Goal: Navigation & Orientation: Find specific page/section

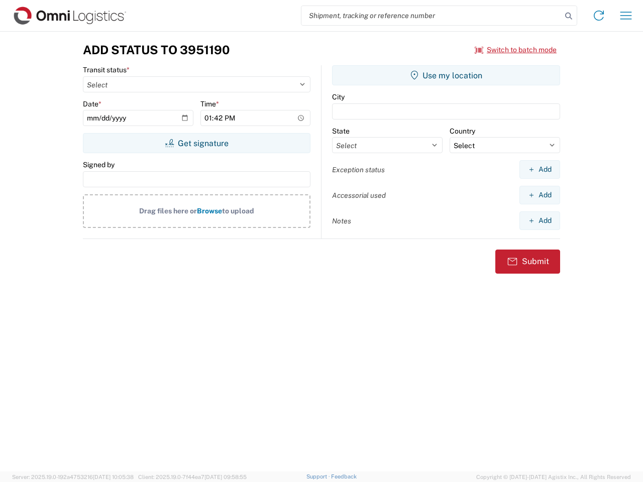
click at [431, 16] on input "search" at bounding box center [431, 15] width 260 height 19
click at [569, 16] on icon at bounding box center [568, 16] width 14 height 14
click at [599, 16] on icon at bounding box center [599, 16] width 16 height 16
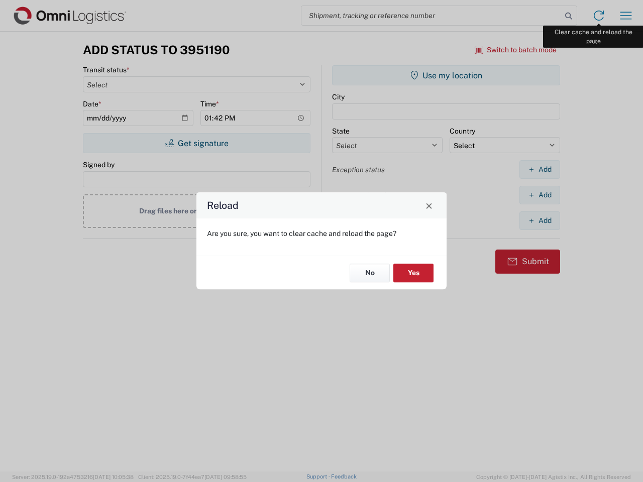
click at [626, 16] on div "Reload Are you sure, you want to clear cache and reload the page? No Yes" at bounding box center [321, 241] width 643 height 482
click at [516, 50] on div "Reload Are you sure, you want to clear cache and reload the page? No Yes" at bounding box center [321, 241] width 643 height 482
click at [196, 143] on div "Reload Are you sure, you want to clear cache and reload the page? No Yes" at bounding box center [321, 241] width 643 height 482
click at [446, 75] on div "Reload Are you sure, you want to clear cache and reload the page? No Yes" at bounding box center [321, 241] width 643 height 482
click at [539, 169] on div "Reload Are you sure, you want to clear cache and reload the page? No Yes" at bounding box center [321, 241] width 643 height 482
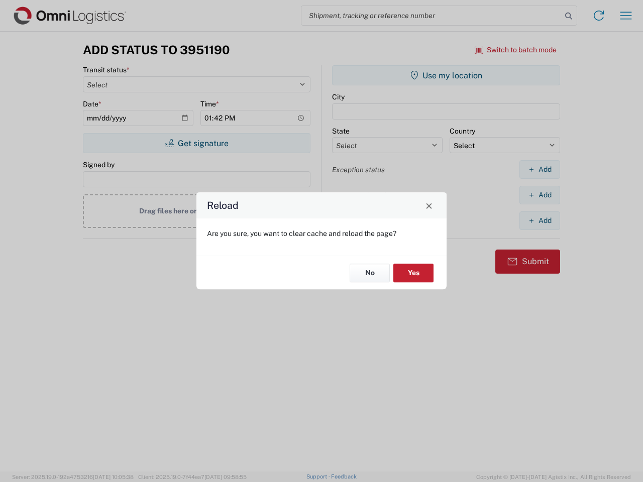
click at [539, 195] on div "Reload Are you sure, you want to clear cache and reload the page? No Yes" at bounding box center [321, 241] width 643 height 482
click at [539, 220] on div "Reload Are you sure, you want to clear cache and reload the page? No Yes" at bounding box center [321, 241] width 643 height 482
